Goal: Manage account settings

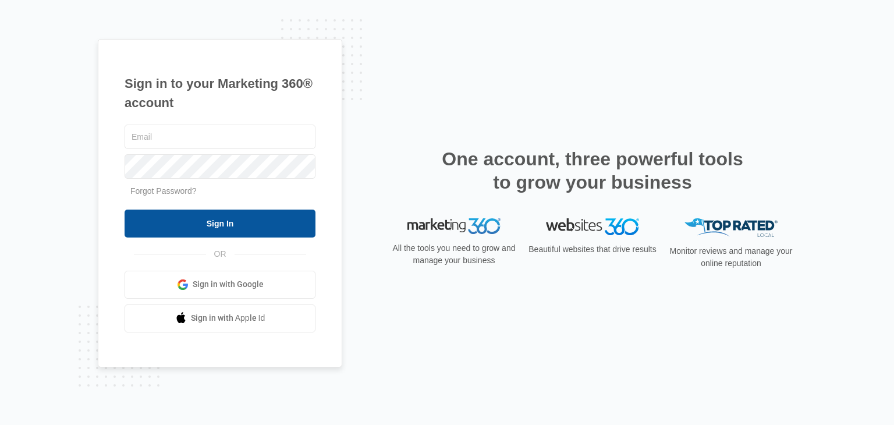
type input "[EMAIL_ADDRESS][DOMAIN_NAME]"
click at [233, 221] on input "Sign In" at bounding box center [219, 223] width 191 height 28
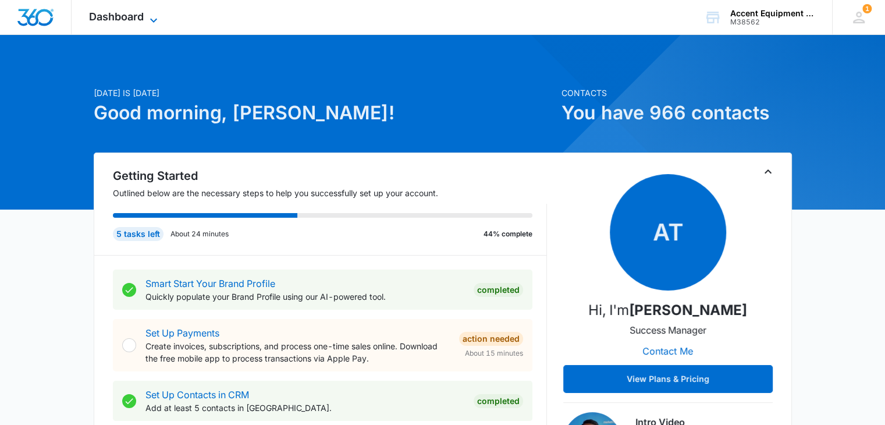
click at [155, 16] on icon at bounding box center [154, 20] width 14 height 14
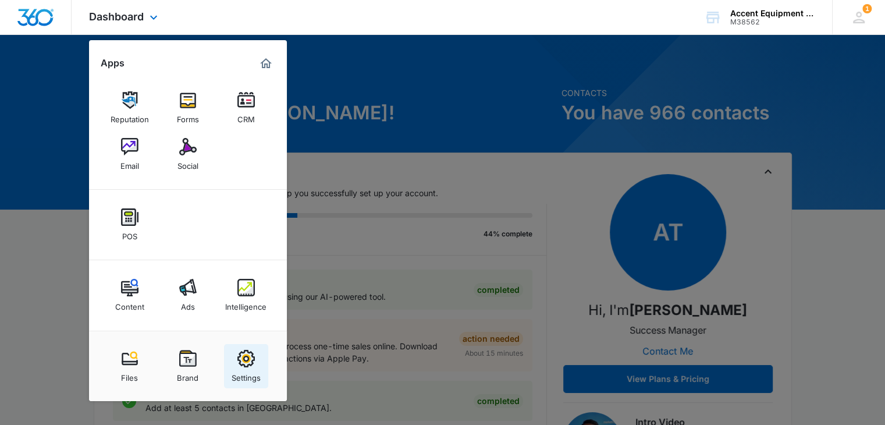
click at [244, 361] on img at bounding box center [245, 358] width 17 height 17
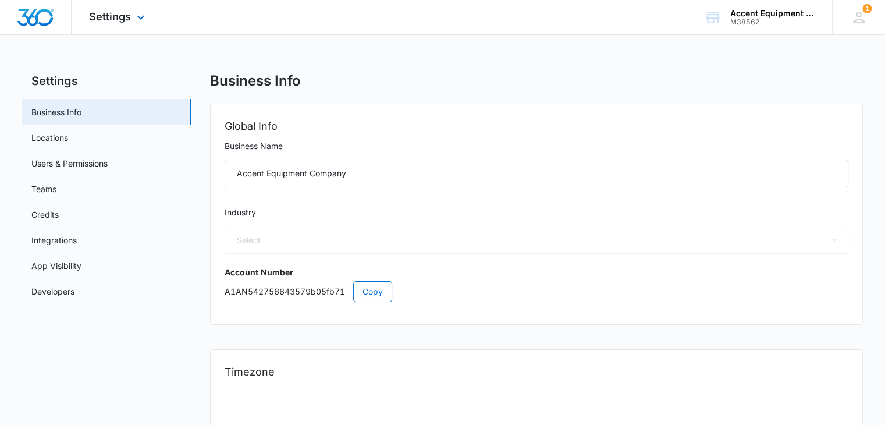
select select "52"
select select "US"
select select "America/Chicago"
click at [51, 211] on link "Credits" at bounding box center [44, 214] width 27 height 12
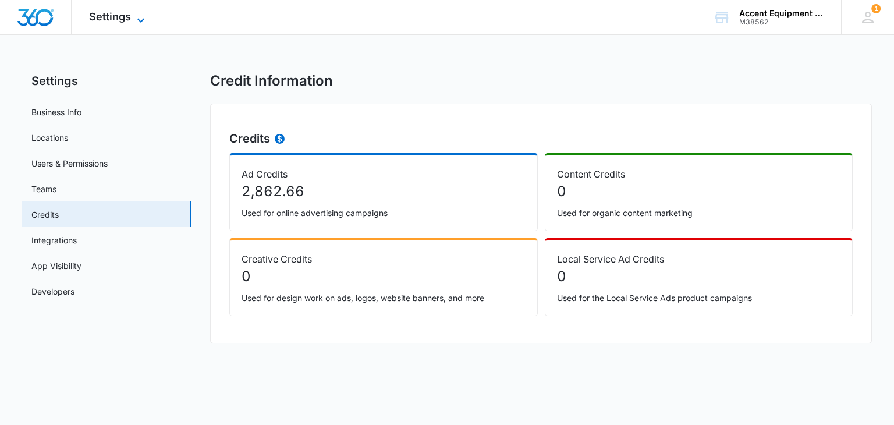
click at [147, 12] on div "Settings Apps Reputation Forms CRM Email Social POS Content Ads Intelligence Fi…" at bounding box center [119, 17] width 94 height 34
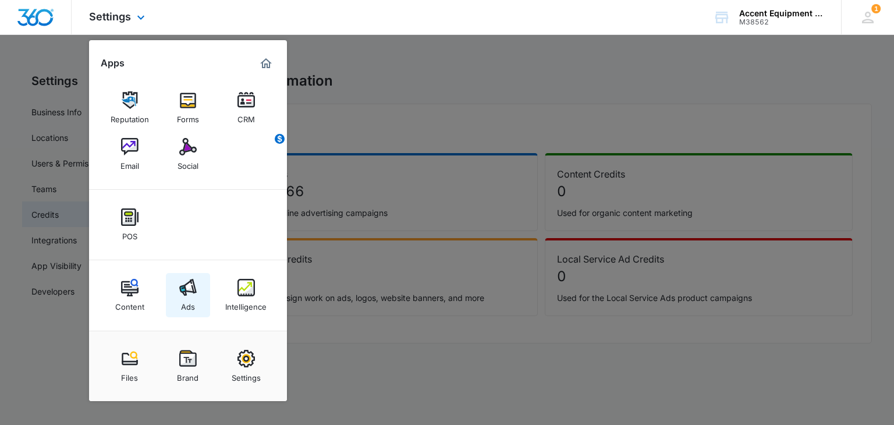
click at [188, 293] on img at bounding box center [187, 287] width 17 height 17
